Goal: Task Accomplishment & Management: Use online tool/utility

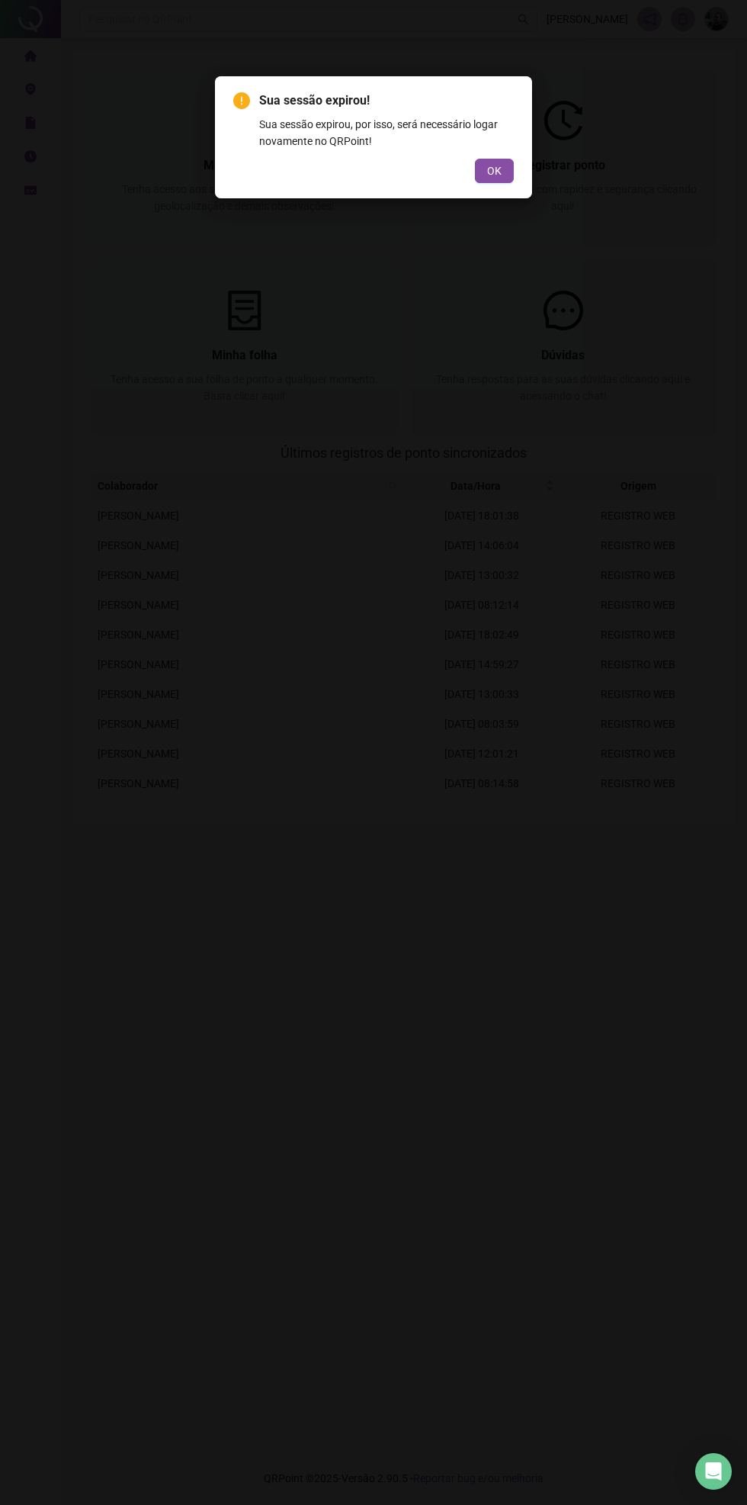
click at [512, 161] on button "OK" at bounding box center [494, 171] width 39 height 24
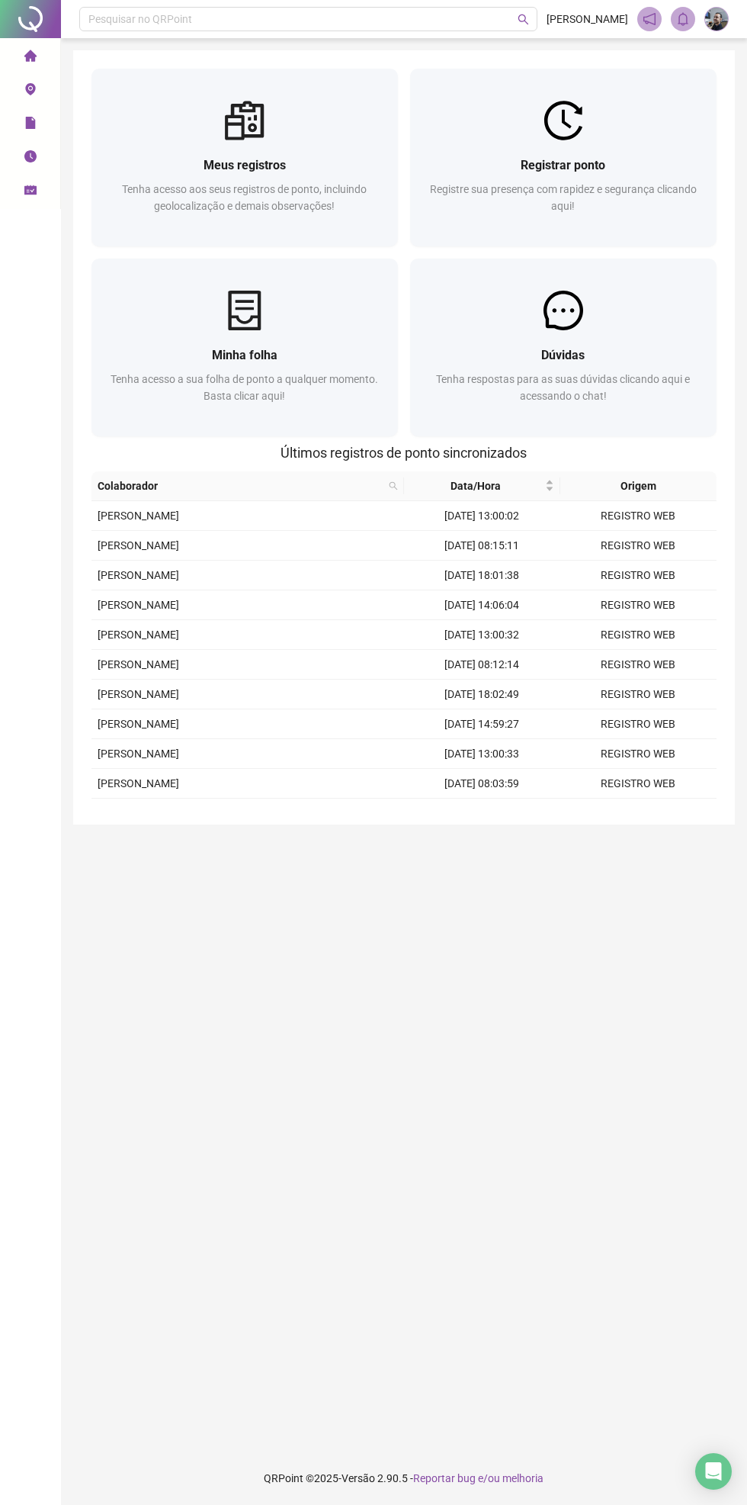
click at [512, 194] on span "Registre sua presença com rapidez e segurança clicando aqui!" at bounding box center [563, 197] width 267 height 29
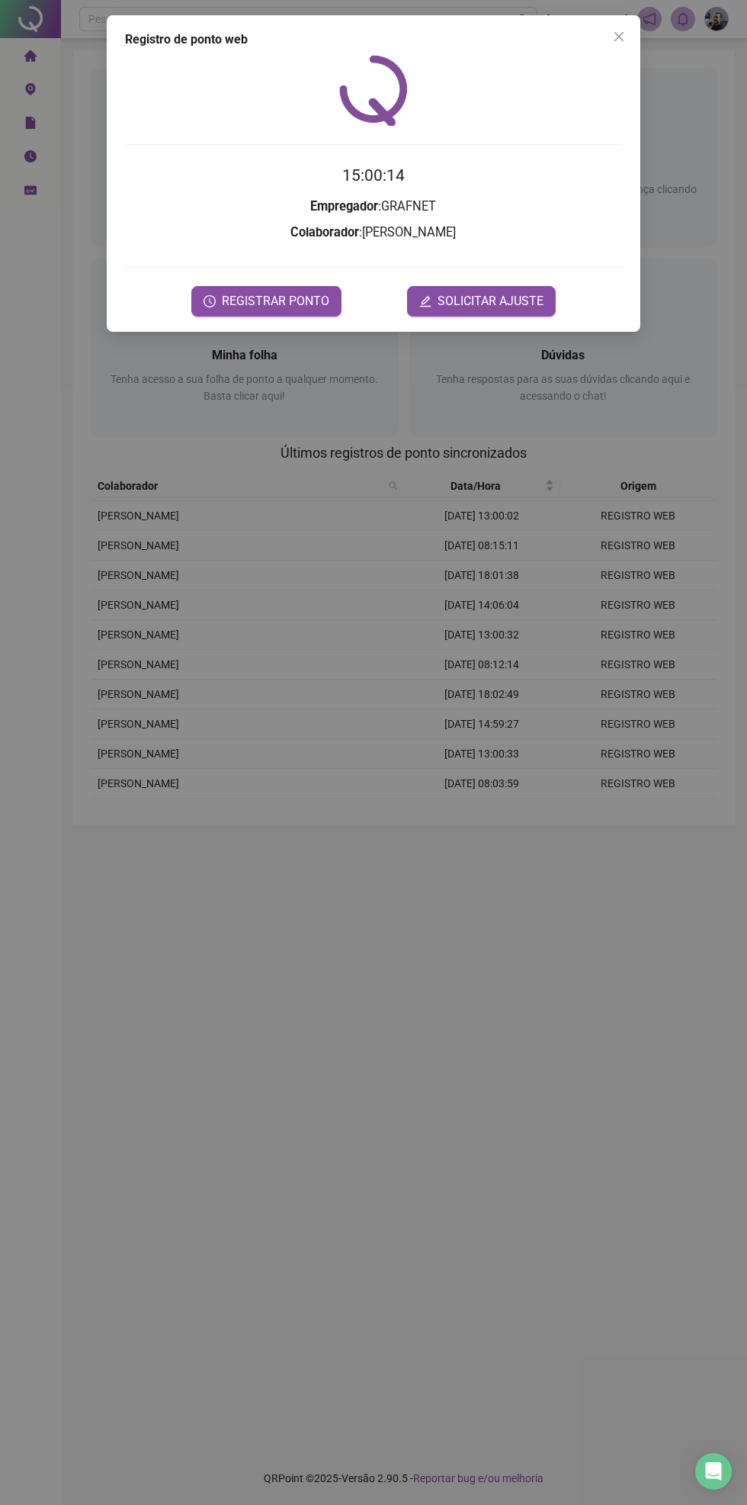
click at [291, 296] on span "REGISTRAR PONTO" at bounding box center [276, 301] width 108 height 18
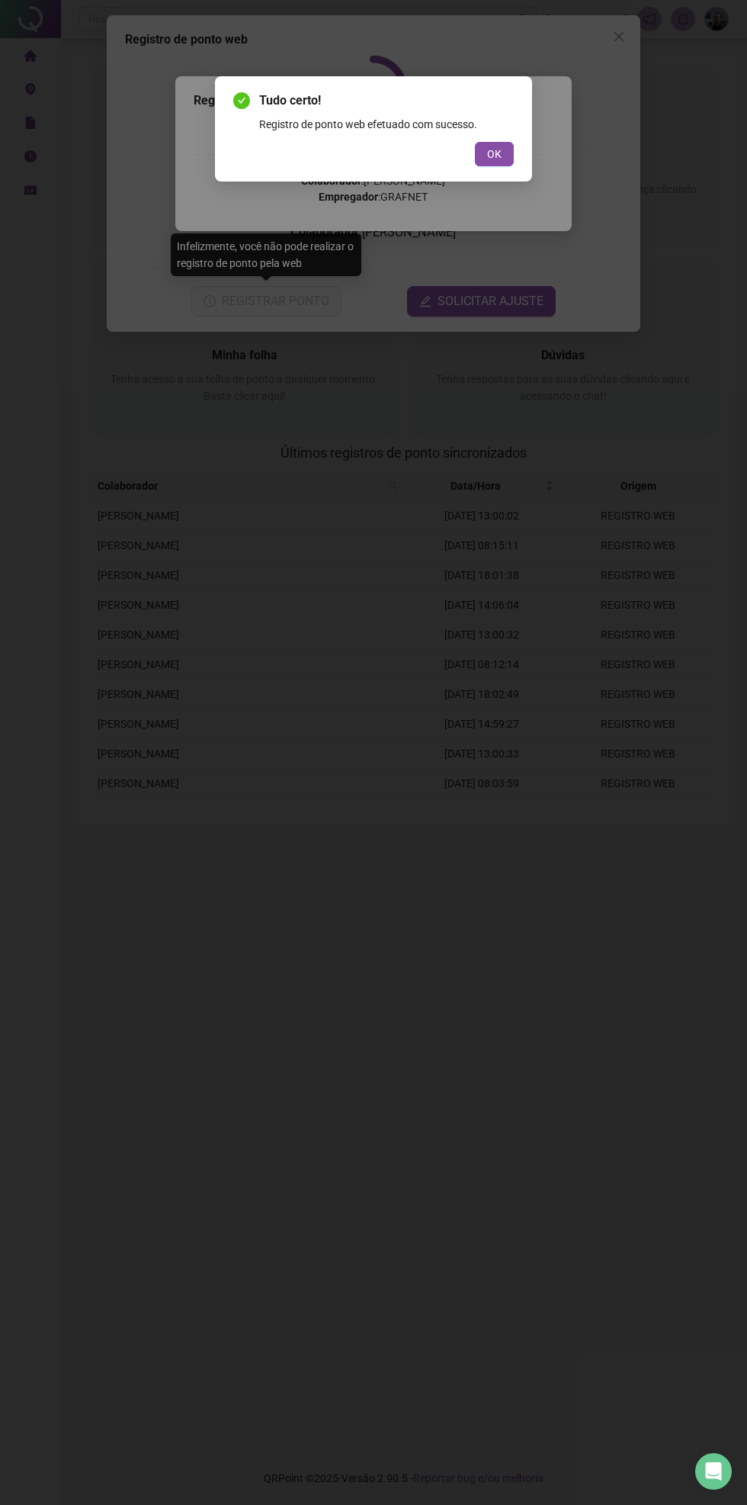
click at [494, 158] on span "OK" at bounding box center [494, 154] width 14 height 17
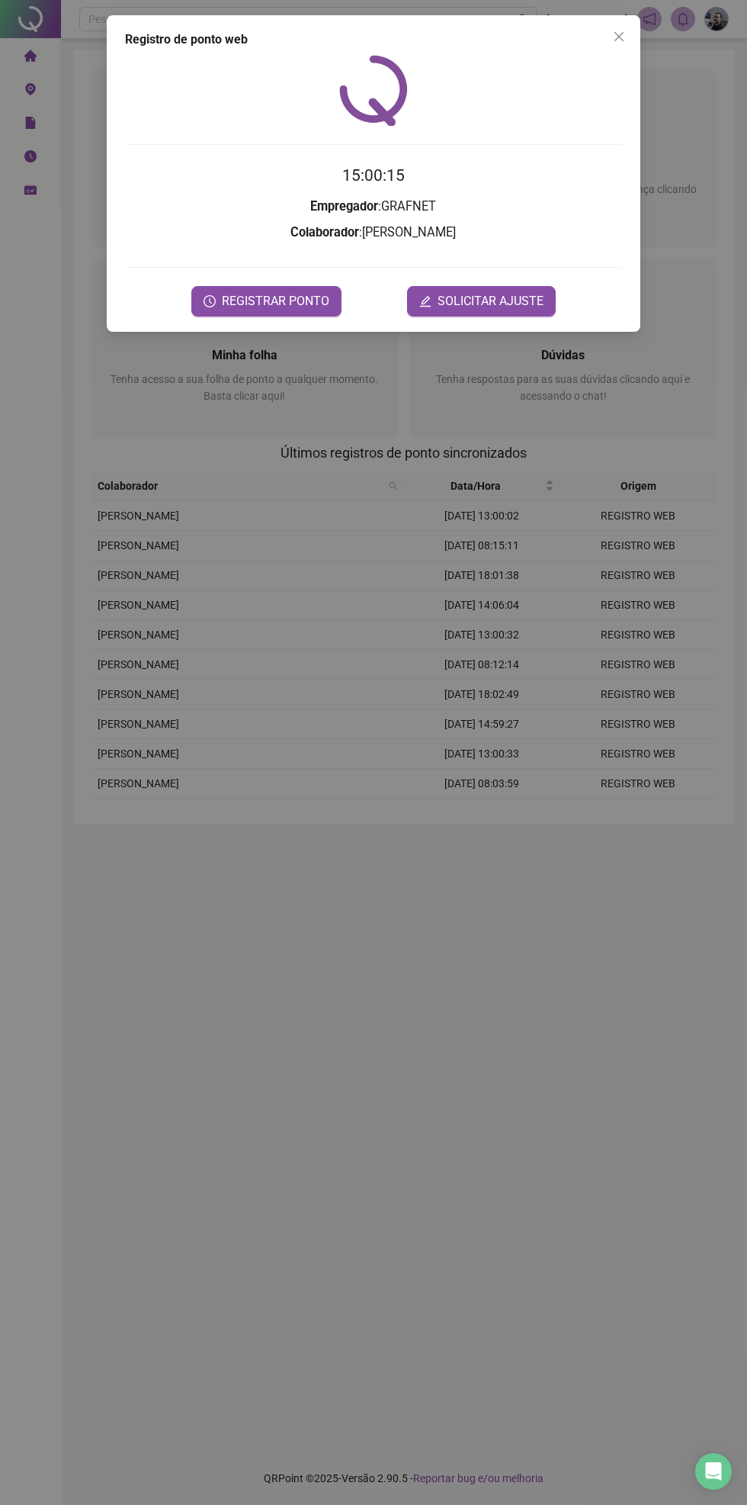
click at [610, 45] on button "Close" at bounding box center [619, 36] width 24 height 24
